Goal: Task Accomplishment & Management: Use online tool/utility

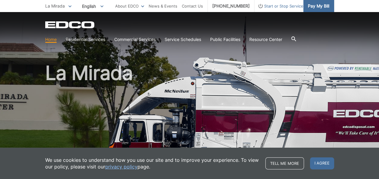
click at [316, 5] on span "Pay My Bill" at bounding box center [318, 6] width 21 height 7
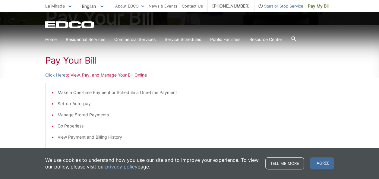
scroll to position [90, 0]
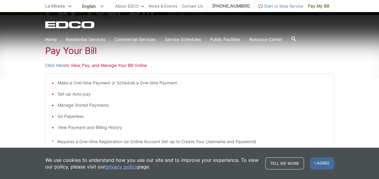
click at [90, 86] on li "Make a One-time Payment or Schedule a One-time Payment" at bounding box center [193, 83] width 270 height 7
click at [90, 83] on li "Make a One-time Payment or Schedule a One-time Payment" at bounding box center [193, 83] width 270 height 7
click at [59, 68] on link "Click Here" at bounding box center [55, 65] width 20 height 7
